Goal: Task Accomplishment & Management: Use online tool/utility

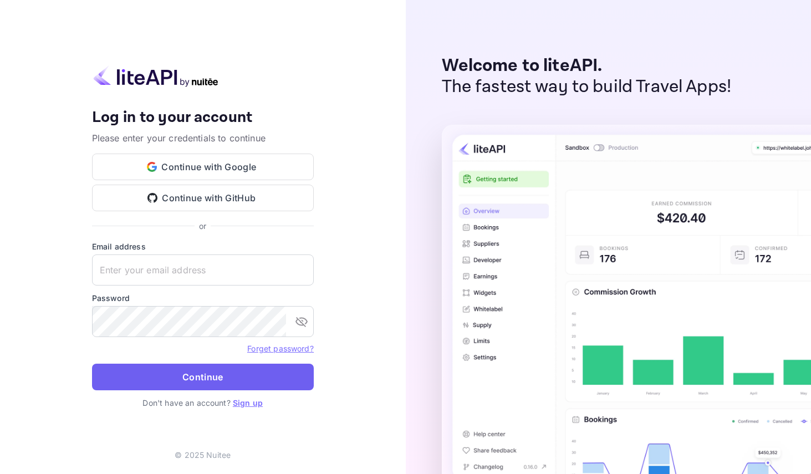
type input "[EMAIL_ADDRESS][DOMAIN_NAME]"
click at [227, 376] on button "Continue" at bounding box center [203, 376] width 222 height 27
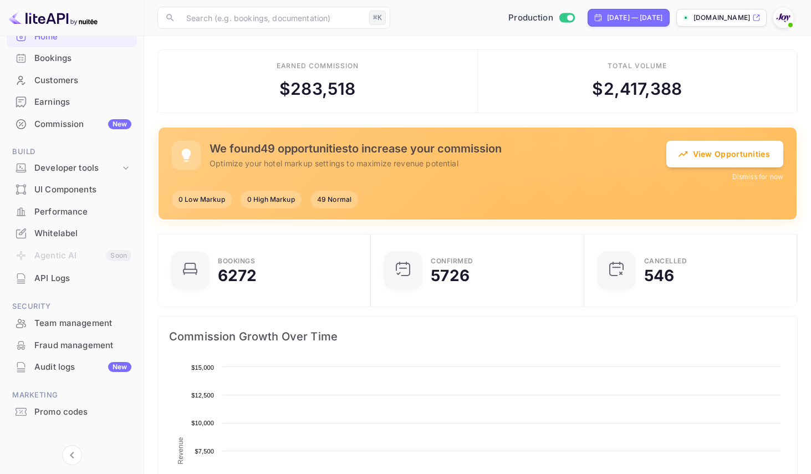
scroll to position [83, 0]
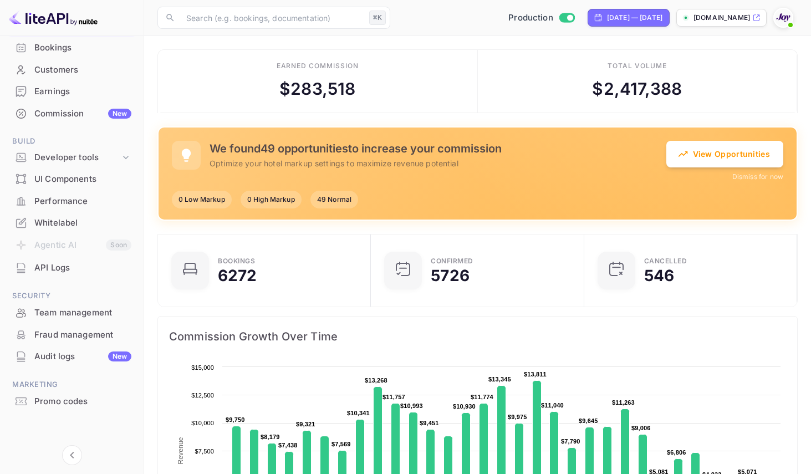
click at [62, 397] on div "Promo codes" at bounding box center [82, 401] width 97 height 13
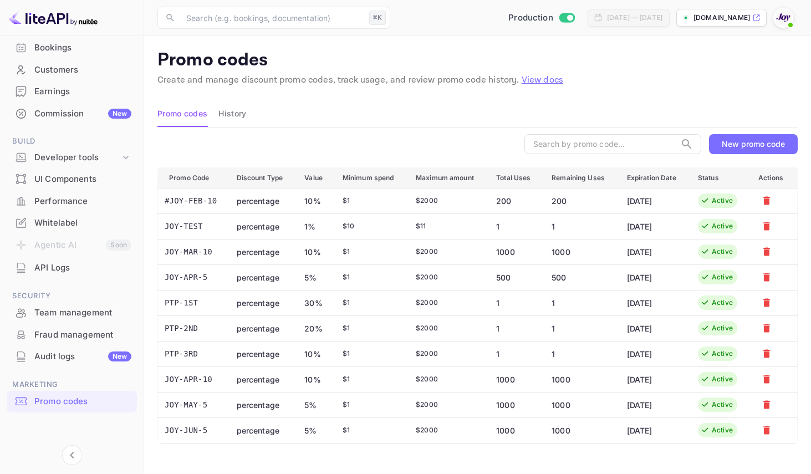
click at [751, 146] on div "New promo code" at bounding box center [752, 143] width 63 height 9
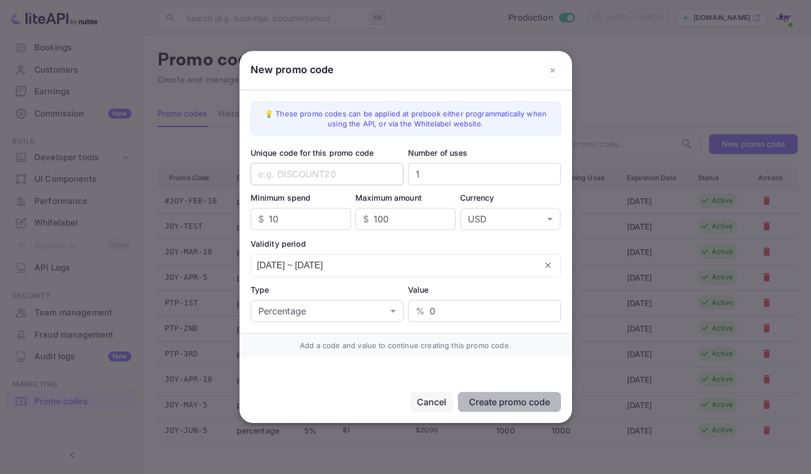
click at [361, 173] on input "text" at bounding box center [326, 174] width 153 height 22
click at [334, 177] on input "JoyEventExclusive" at bounding box center [326, 174] width 153 height 22
click at [327, 177] on input "JoyEventExclusive" at bounding box center [326, 174] width 153 height 22
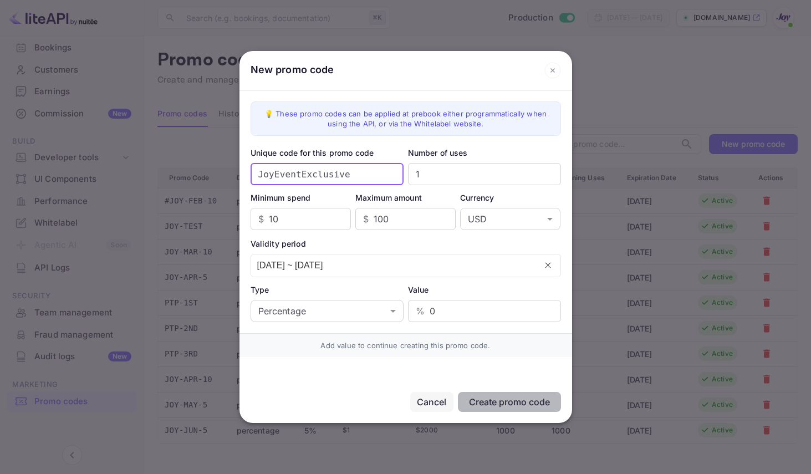
click at [327, 177] on input "JoyEventExclusive" at bounding box center [326, 174] width 153 height 22
paste input "-X9P"
type input "JoyEventExclusive-X9P"
click at [426, 175] on input "1" at bounding box center [484, 174] width 153 height 22
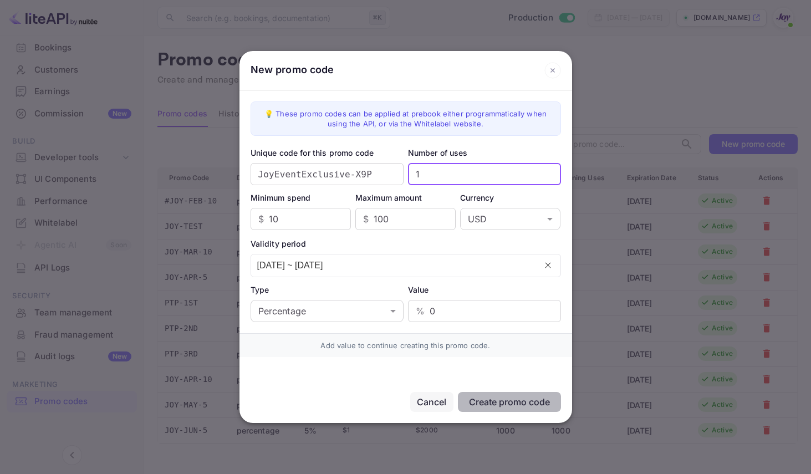
click at [426, 175] on input "1" at bounding box center [484, 174] width 153 height 22
type input "9999"
click at [386, 218] on input "100" at bounding box center [414, 219] width 82 height 22
type input "1"
type input "2000"
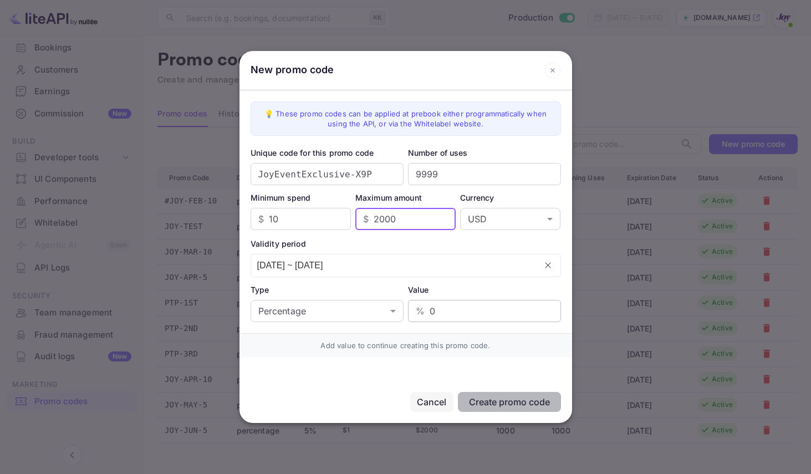
click at [430, 310] on input "0" at bounding box center [494, 311] width 131 height 22
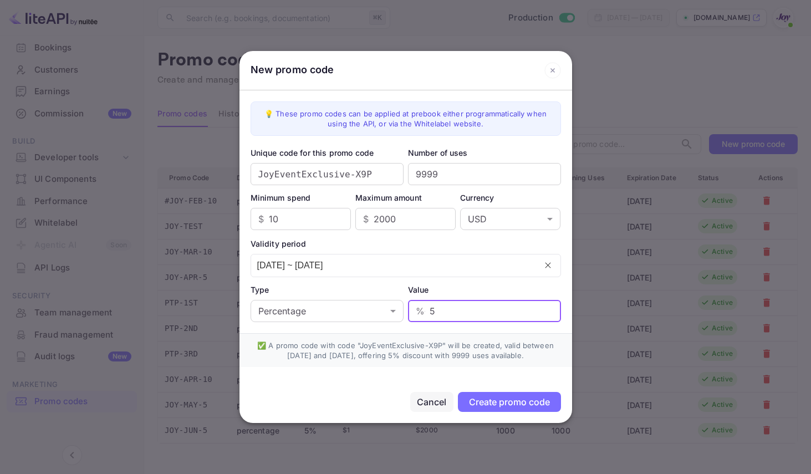
type input "5"
click at [488, 402] on div "Create promo code" at bounding box center [509, 401] width 81 height 11
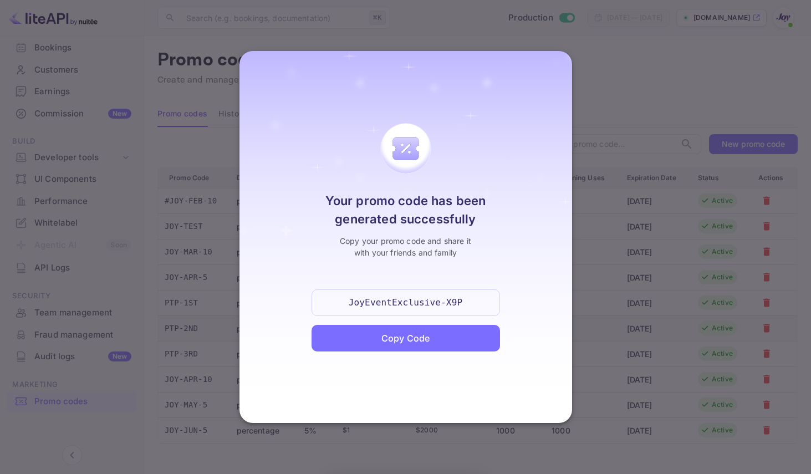
click at [404, 335] on div "Copy Code" at bounding box center [405, 337] width 48 height 13
